Goal: Transaction & Acquisition: Download file/media

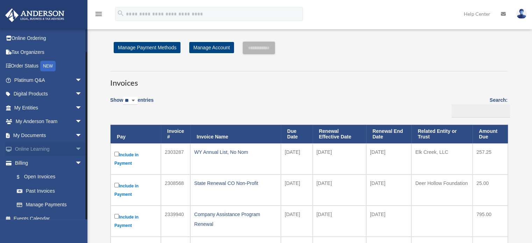
scroll to position [21, 0]
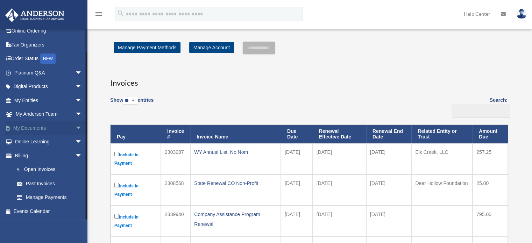
click at [75, 123] on span "arrow_drop_down" at bounding box center [82, 128] width 14 height 14
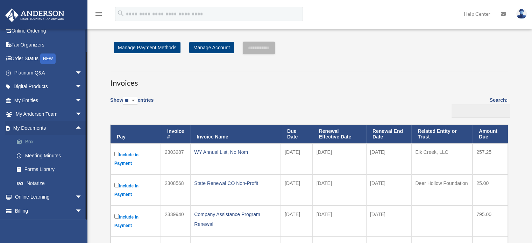
click at [29, 140] on link "Box" at bounding box center [51, 142] width 83 height 14
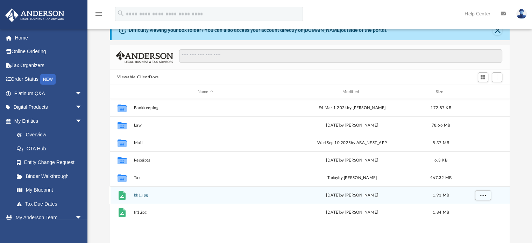
scroll to position [35, 0]
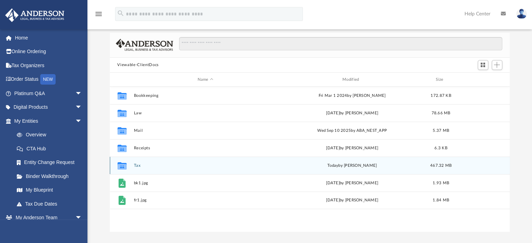
click at [140, 166] on button "Tax" at bounding box center [205, 165] width 143 height 5
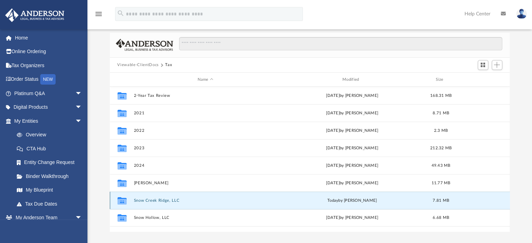
click at [143, 199] on button "Snow Creek Ridge, LLC" at bounding box center [205, 200] width 143 height 5
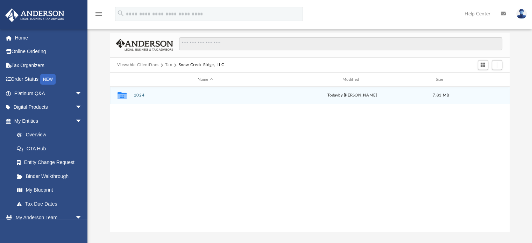
click at [141, 94] on button "2024" at bounding box center [205, 95] width 143 height 5
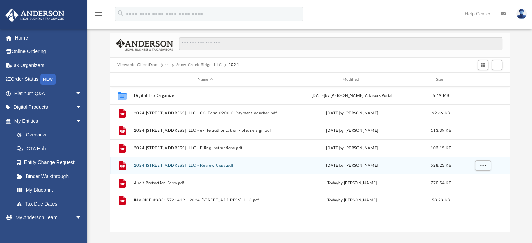
click at [188, 164] on button "2024 [STREET_ADDRESS], LLC - Review Copy.pdf" at bounding box center [205, 165] width 143 height 5
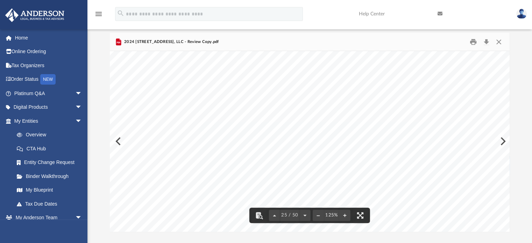
scroll to position [11329, 0]
drag, startPoint x: 506, startPoint y: 136, endPoint x: 505, endPoint y: 176, distance: 39.2
click at [504, 183] on div "OMB No. 1545-0123 (Rev. [DATE]) Department of the Treasury Internal Revenue Ser…" at bounding box center [310, 141] width 400 height 180
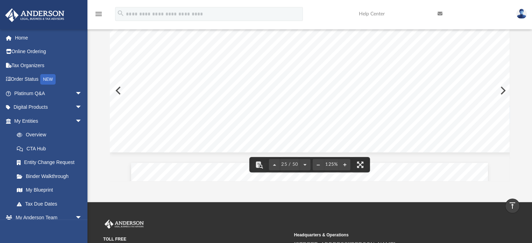
scroll to position [35, 0]
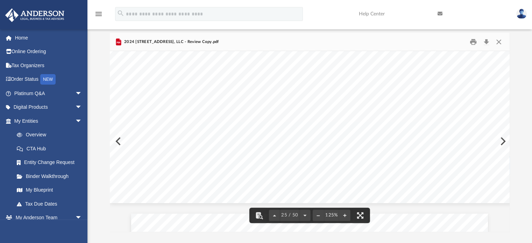
click at [509, 136] on div "Difficulty viewing your box folder? You can also access your account directly o…" at bounding box center [309, 119] width 444 height 223
drag, startPoint x: 507, startPoint y: 137, endPoint x: 504, endPoint y: 187, distance: 50.5
click at [504, 187] on div "OMB No. 1545-0123 (Rev. [DATE]) Department of the Treasury Internal Revenue Ser…" at bounding box center [310, 141] width 400 height 180
click at [511, 70] on div "Difficulty viewing your box folder? You can also access your account directly o…" at bounding box center [309, 119] width 444 height 223
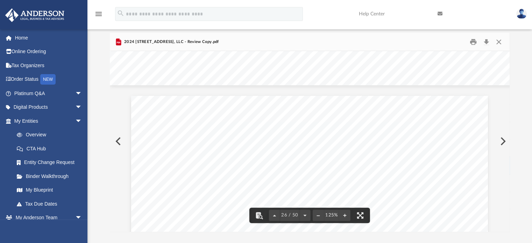
scroll to position [11295, 0]
drag, startPoint x: 506, startPoint y: 134, endPoint x: 507, endPoint y: 57, distance: 76.9
click at [507, 57] on div "OMB No. 1545-0123 Form (Rev. [DATE]) Attachment Sequence No. Department of the …" at bounding box center [310, 141] width 400 height 180
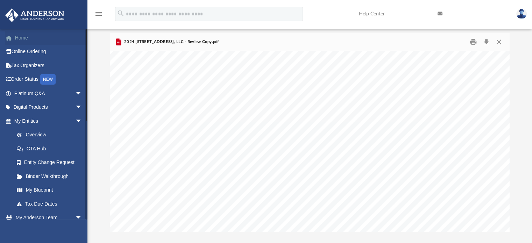
click at [22, 36] on link "Home" at bounding box center [49, 38] width 88 height 14
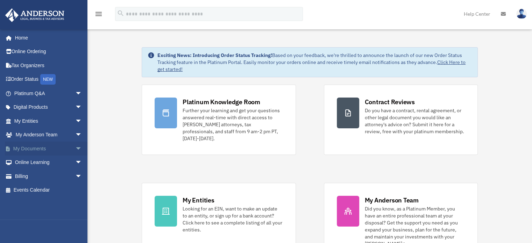
click at [75, 147] on span "arrow_drop_down" at bounding box center [82, 149] width 14 height 14
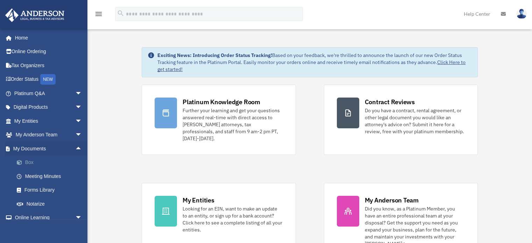
click at [46, 162] on link "Box" at bounding box center [51, 163] width 83 height 14
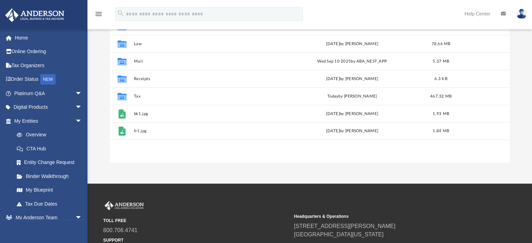
scroll to position [105, 0]
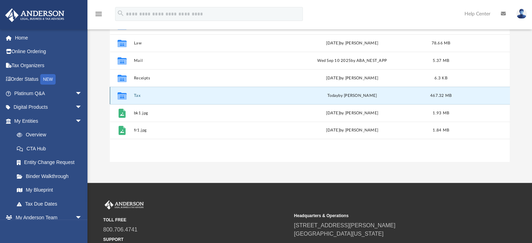
click at [139, 93] on button "Tax" at bounding box center [205, 95] width 143 height 5
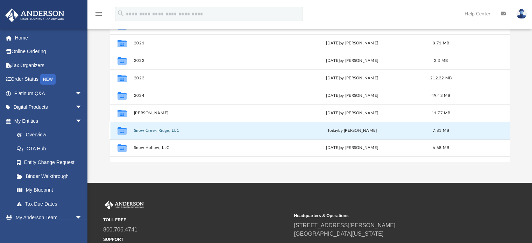
click at [157, 130] on button "Snow Creek Ridge, LLC" at bounding box center [205, 130] width 143 height 5
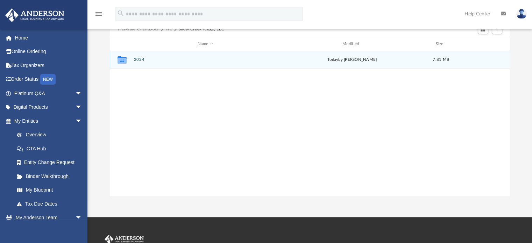
scroll to position [0, 0]
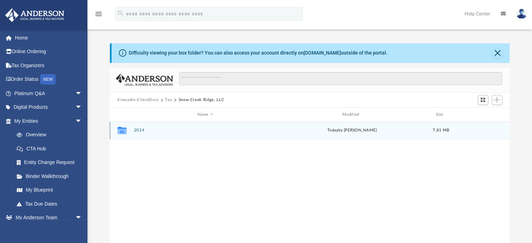
click at [138, 127] on div "Collaborated Folder 2024 [DATE] by [PERSON_NAME] 7.81 MB" at bounding box center [310, 130] width 400 height 17
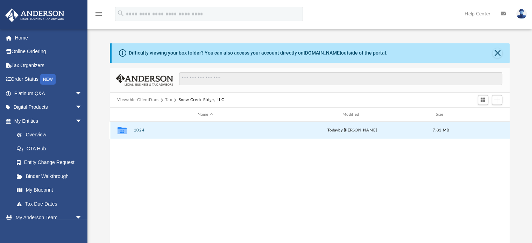
click at [139, 131] on button "2024" at bounding box center [205, 130] width 143 height 5
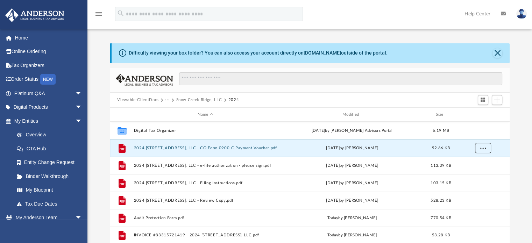
click at [487, 148] on button "More options" at bounding box center [483, 148] width 16 height 10
click at [473, 174] on li "Download" at bounding box center [476, 173] width 20 height 7
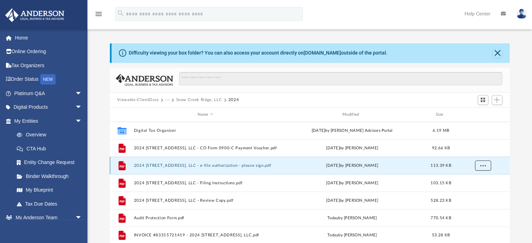
click at [483, 164] on span "More options" at bounding box center [483, 166] width 6 height 4
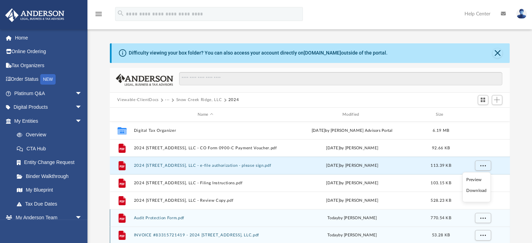
click at [308, 226] on div "Collaborated Folder Digital Tax Organizer Thu Mar 13 2025 by Anderson Advisors …" at bounding box center [310, 183] width 400 height 122
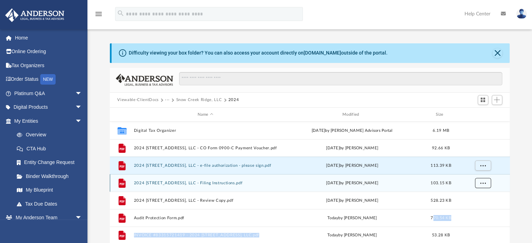
click at [480, 182] on span "More options" at bounding box center [483, 183] width 6 height 4
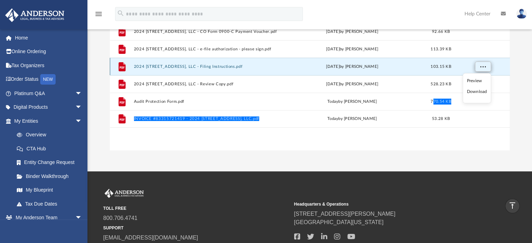
scroll to position [105, 0]
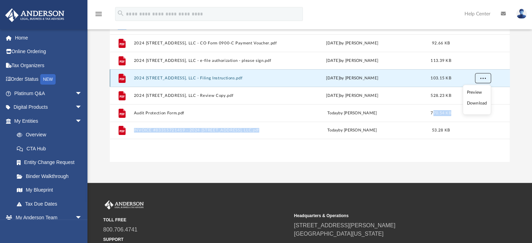
click at [488, 76] on button "More options" at bounding box center [483, 78] width 16 height 10
click at [487, 79] on button "More options" at bounding box center [483, 78] width 16 height 10
click at [479, 102] on li "Download" at bounding box center [476, 103] width 20 height 7
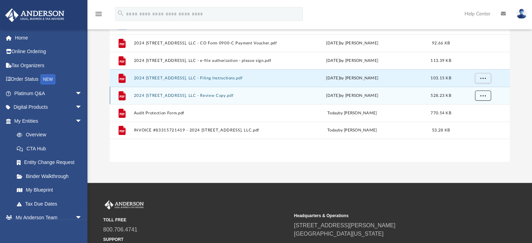
click at [482, 95] on span "More options" at bounding box center [483, 96] width 6 height 4
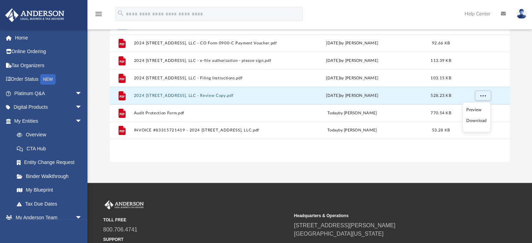
click at [472, 121] on li "Download" at bounding box center [476, 120] width 20 height 7
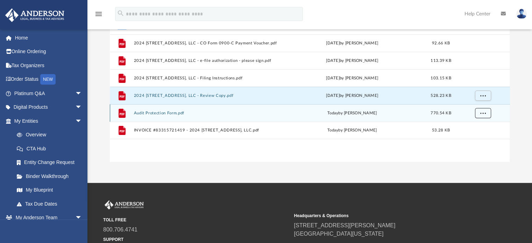
click at [485, 111] on span "More options" at bounding box center [483, 113] width 6 height 4
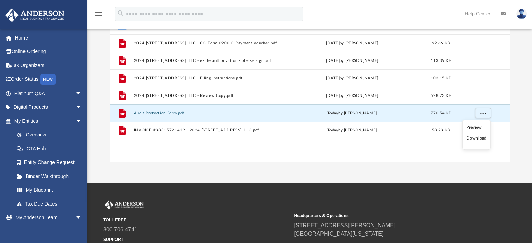
click at [474, 138] on li "Download" at bounding box center [476, 138] width 20 height 7
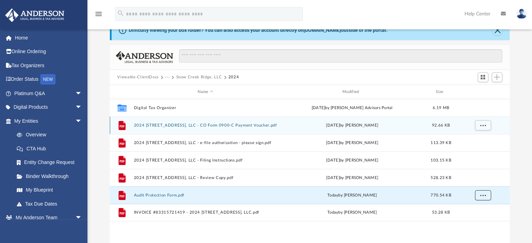
scroll to position [35, 0]
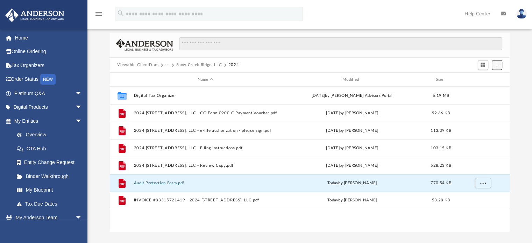
click at [498, 65] on span "Add" at bounding box center [497, 65] width 6 height 6
click at [482, 79] on li "Upload" at bounding box center [487, 78] width 22 height 7
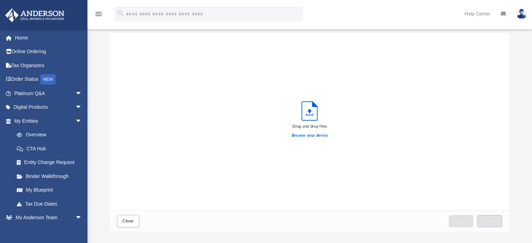
scroll to position [172, 394]
click at [237, 135] on div "Drag and drop files Browse your device" at bounding box center [310, 122] width 400 height 178
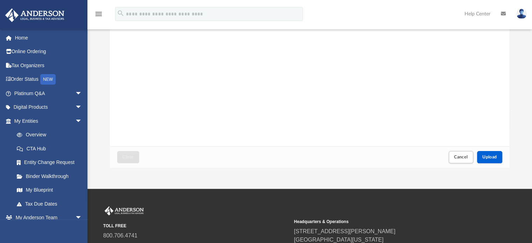
scroll to position [105, 0]
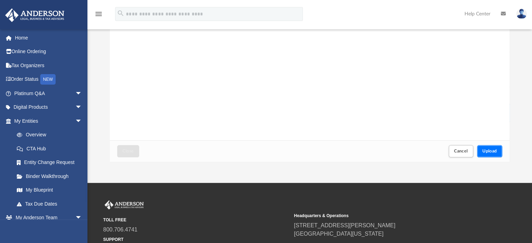
click at [488, 152] on span "Upload" at bounding box center [489, 151] width 15 height 4
